Goal: Find contact information: Find contact information

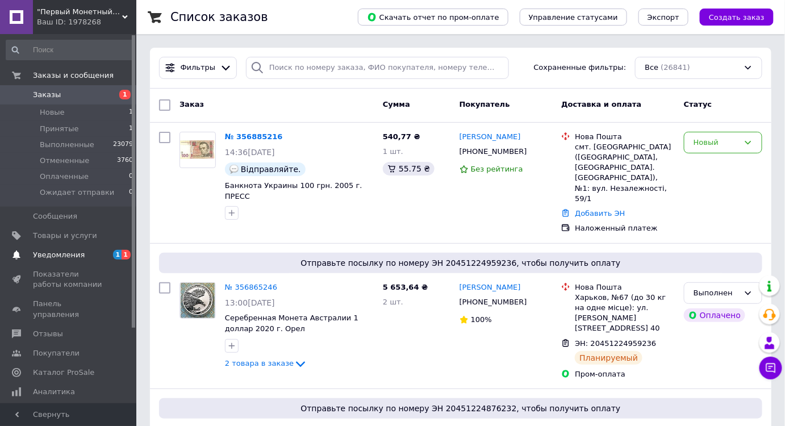
click at [100, 255] on span "Уведомления" at bounding box center [69, 255] width 72 height 10
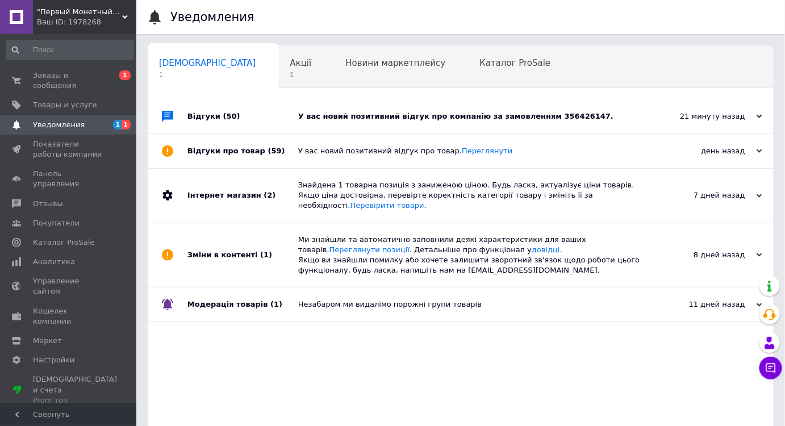
click at [330, 116] on div "У вас новий позитивний відгук про компанію за замовленням 356426147." at bounding box center [473, 116] width 351 height 10
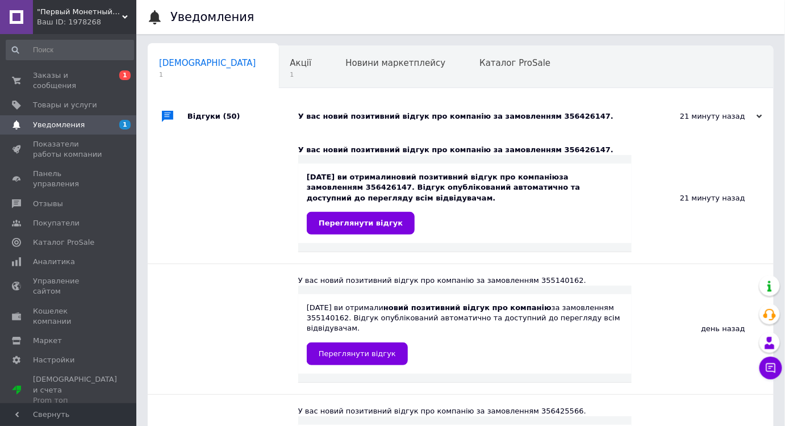
click at [330, 116] on div "У вас новий позитивний відгук про компанію за замовленням 356426147." at bounding box center [473, 116] width 351 height 10
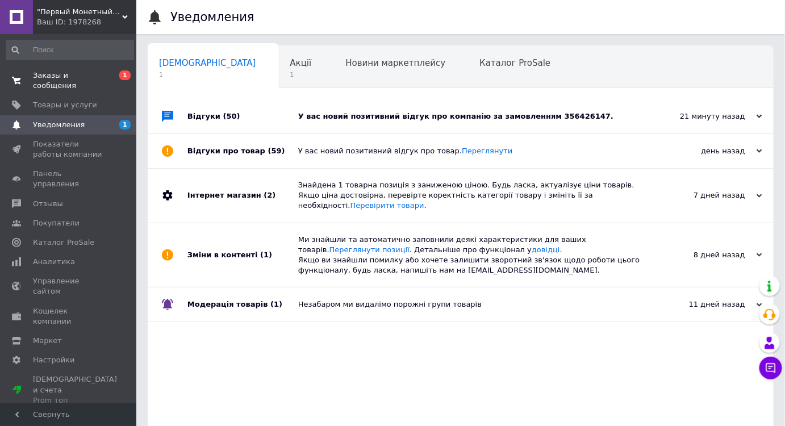
click at [97, 77] on span "Заказы и сообщения" at bounding box center [69, 80] width 72 height 20
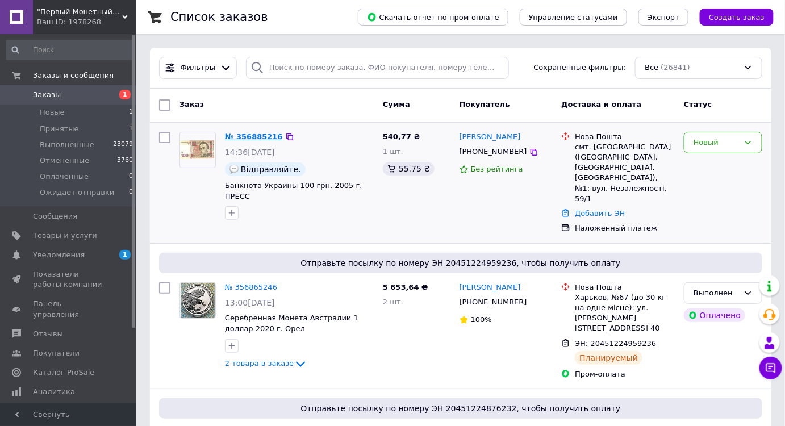
click at [247, 137] on link "№ 356885216" at bounding box center [254, 136] width 58 height 9
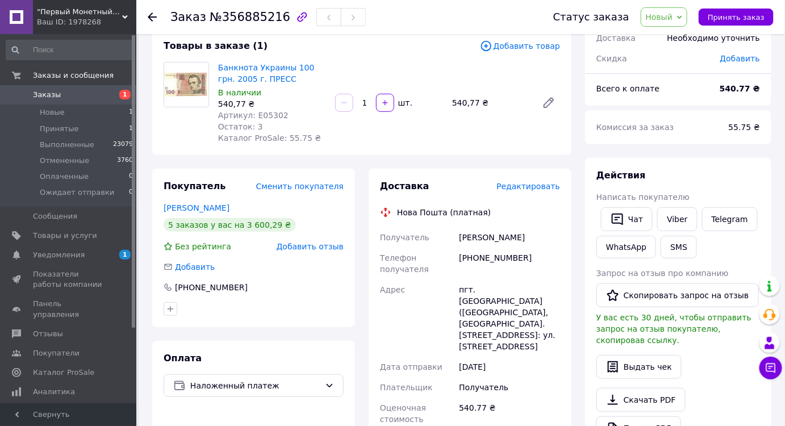
scroll to position [51, 0]
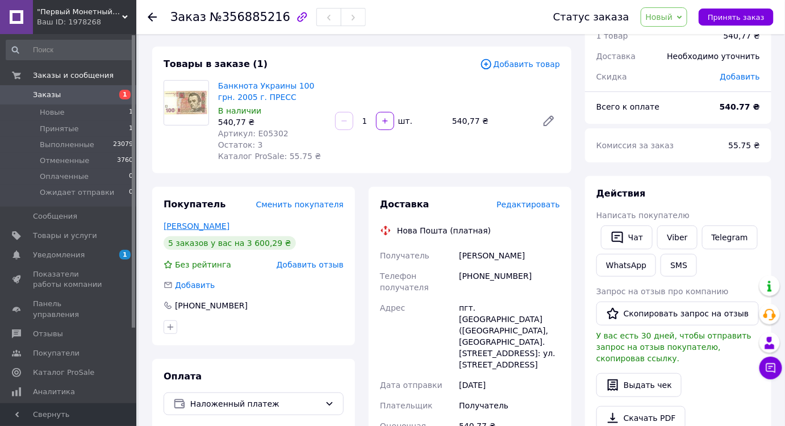
click at [215, 226] on link "[PERSON_NAME]" at bounding box center [197, 226] width 66 height 9
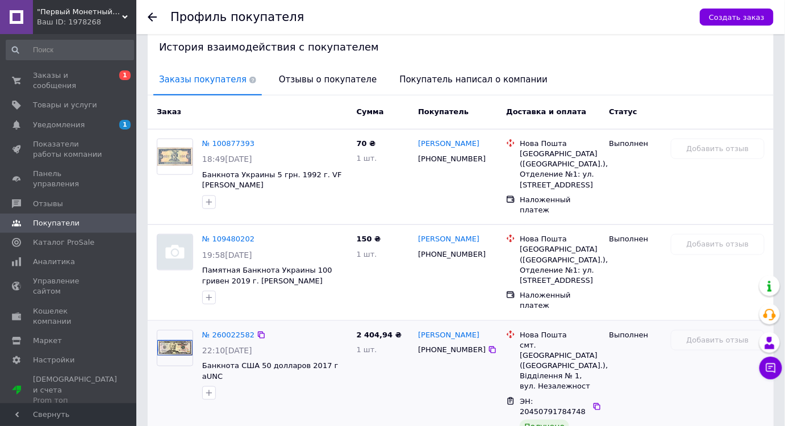
scroll to position [451, 0]
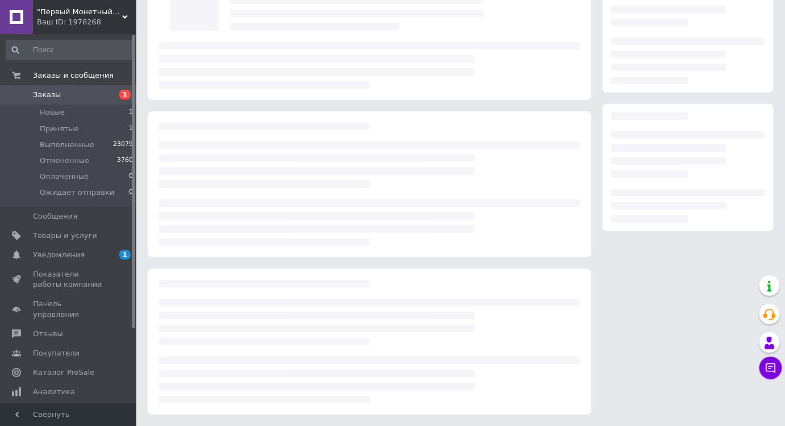
scroll to position [51, 0]
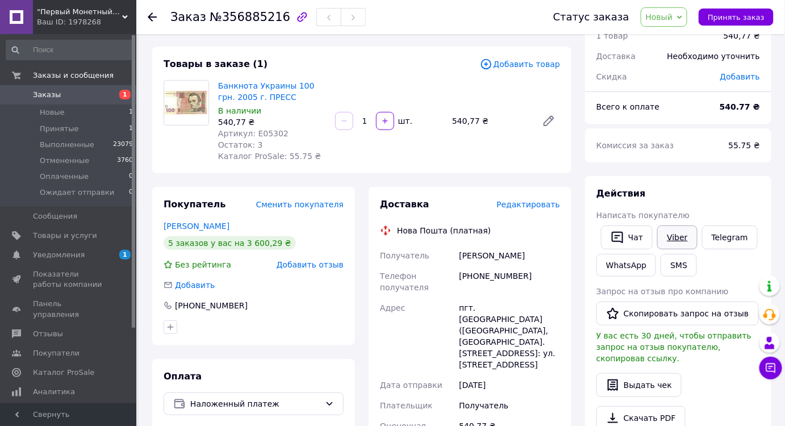
click at [671, 241] on link "Viber" at bounding box center [678, 238] width 40 height 24
drag, startPoint x: 523, startPoint y: 276, endPoint x: 474, endPoint y: 282, distance: 49.2
click at [474, 282] on div "[PHONE_NUMBER]" at bounding box center [510, 282] width 106 height 32
copy div "0674370074"
